Goal: Go to known website: Access a specific website the user already knows

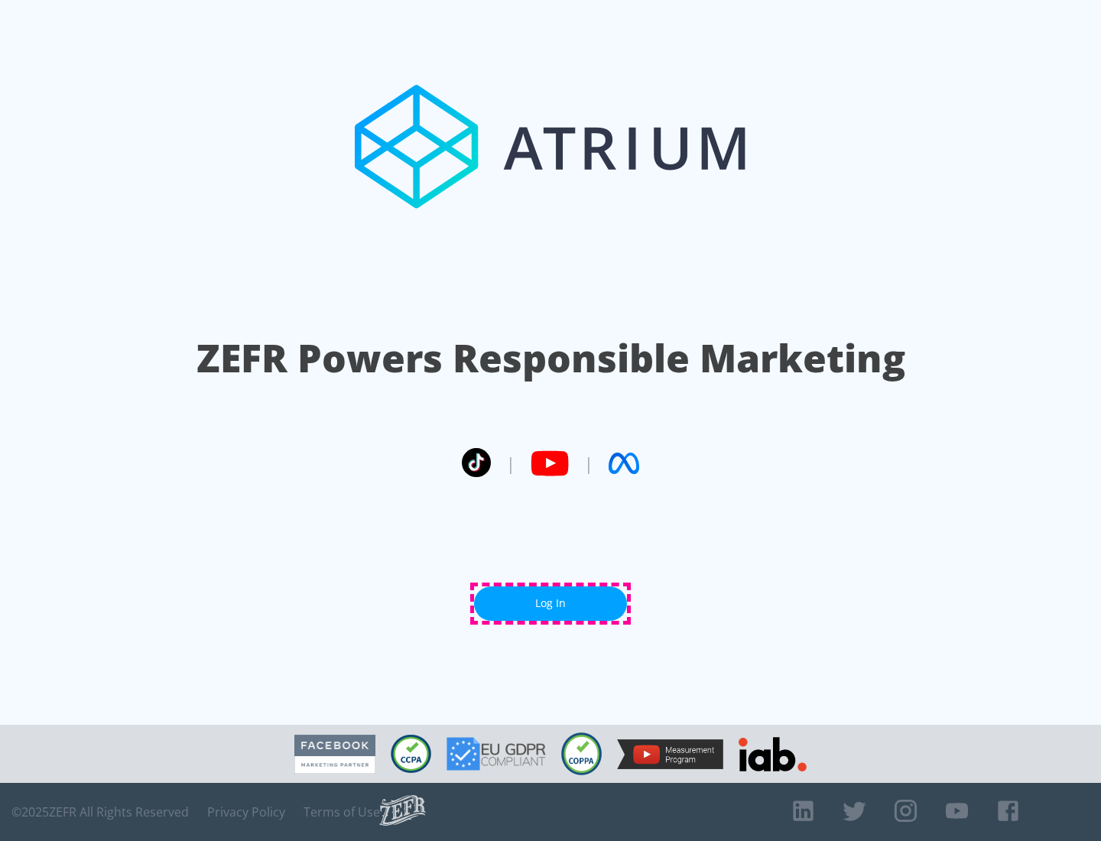
click at [551, 603] on link "Log In" at bounding box center [550, 604] width 153 height 34
